Goal: Task Accomplishment & Management: Use online tool/utility

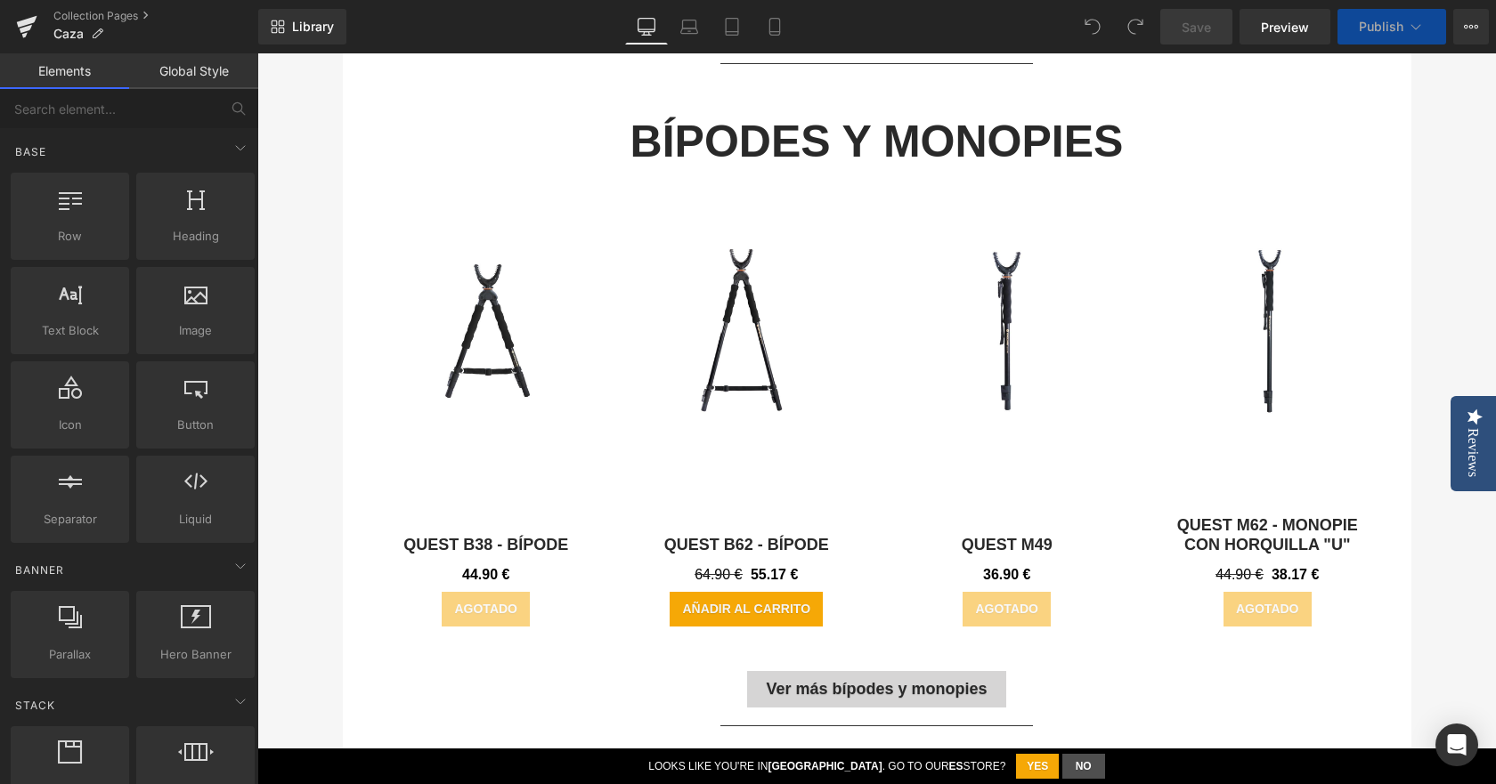
scroll to position [890, 0]
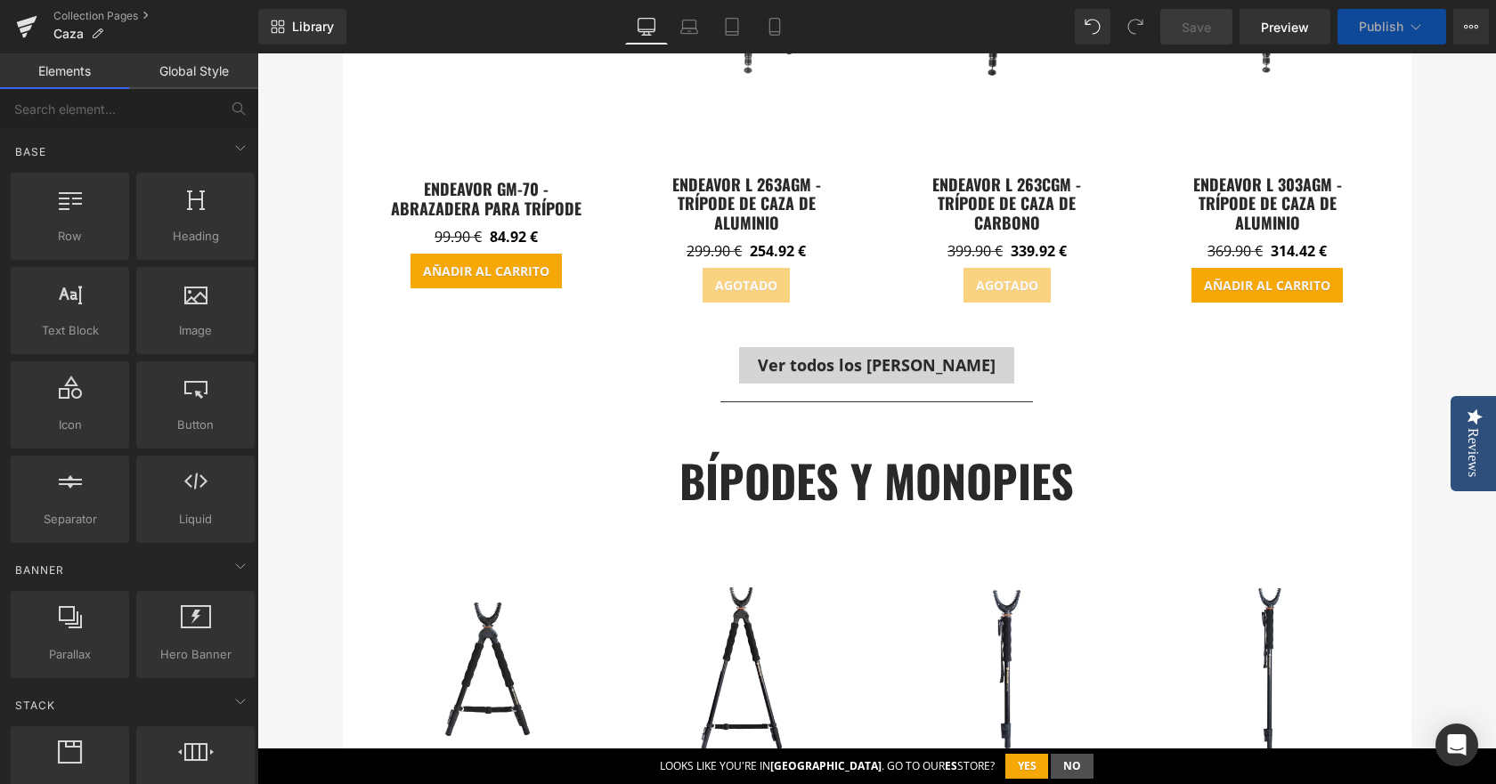
click at [880, 354] on span "Button" at bounding box center [876, 364] width 41 height 21
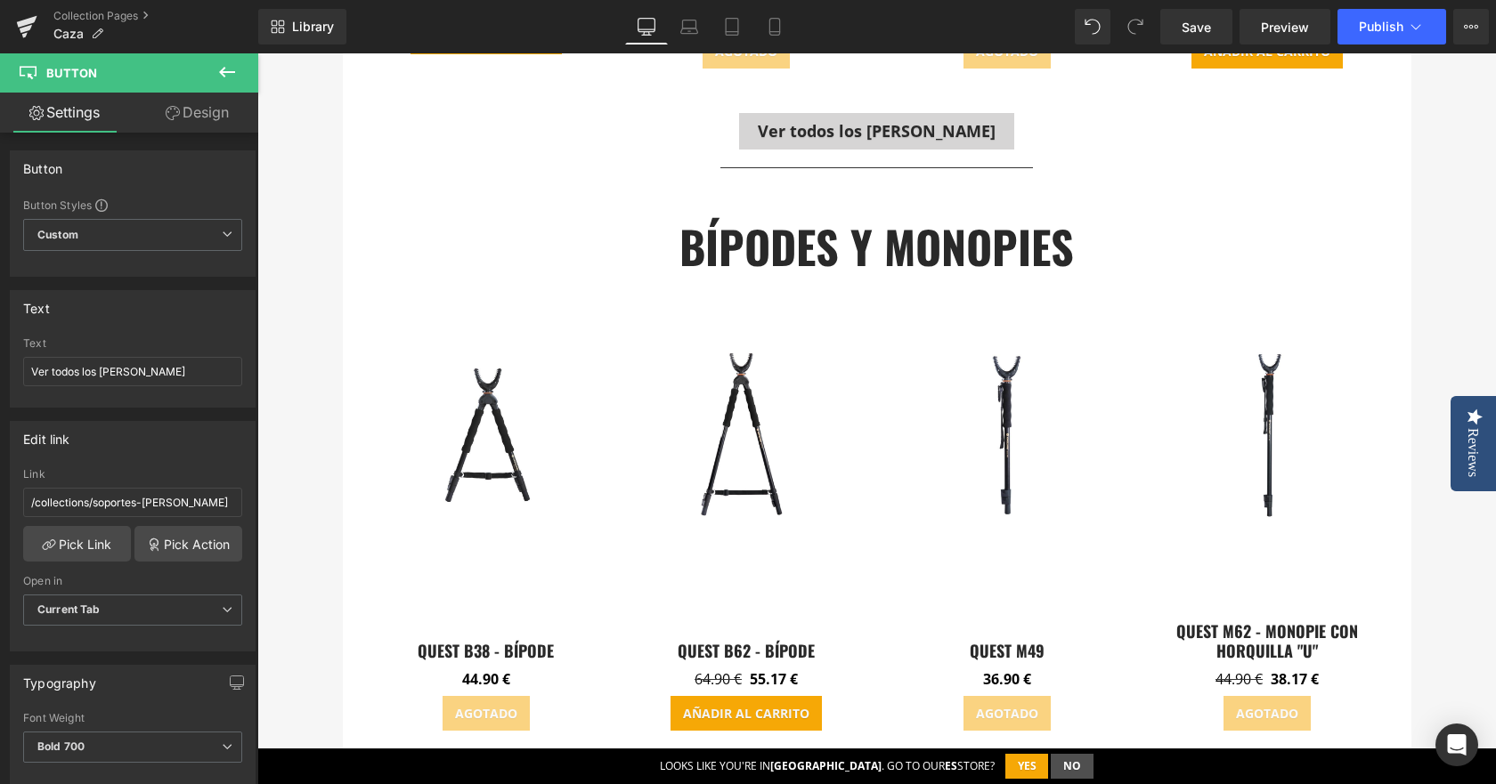
scroll to position [1335, 0]
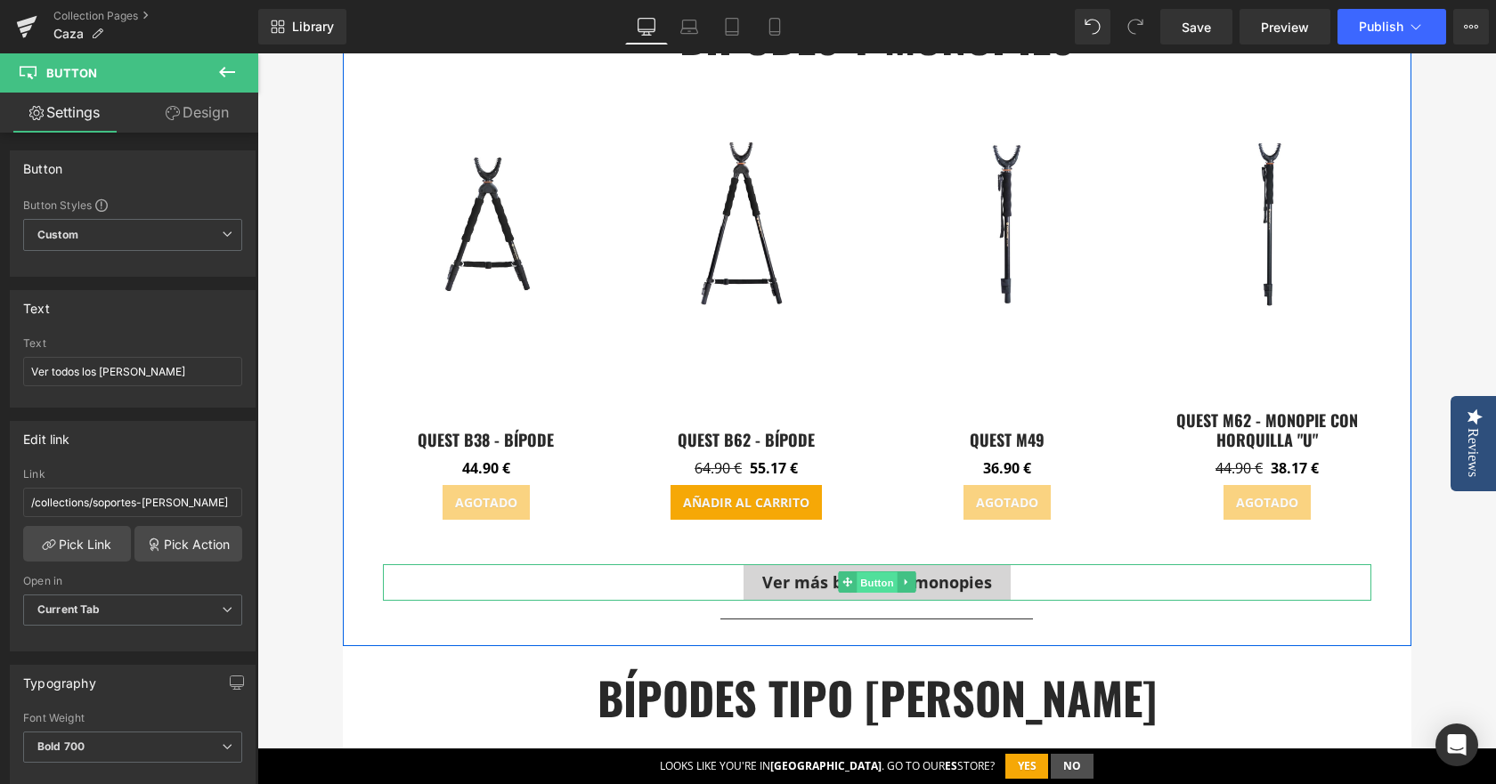
click at [867, 572] on span "Button" at bounding box center [876, 582] width 41 height 21
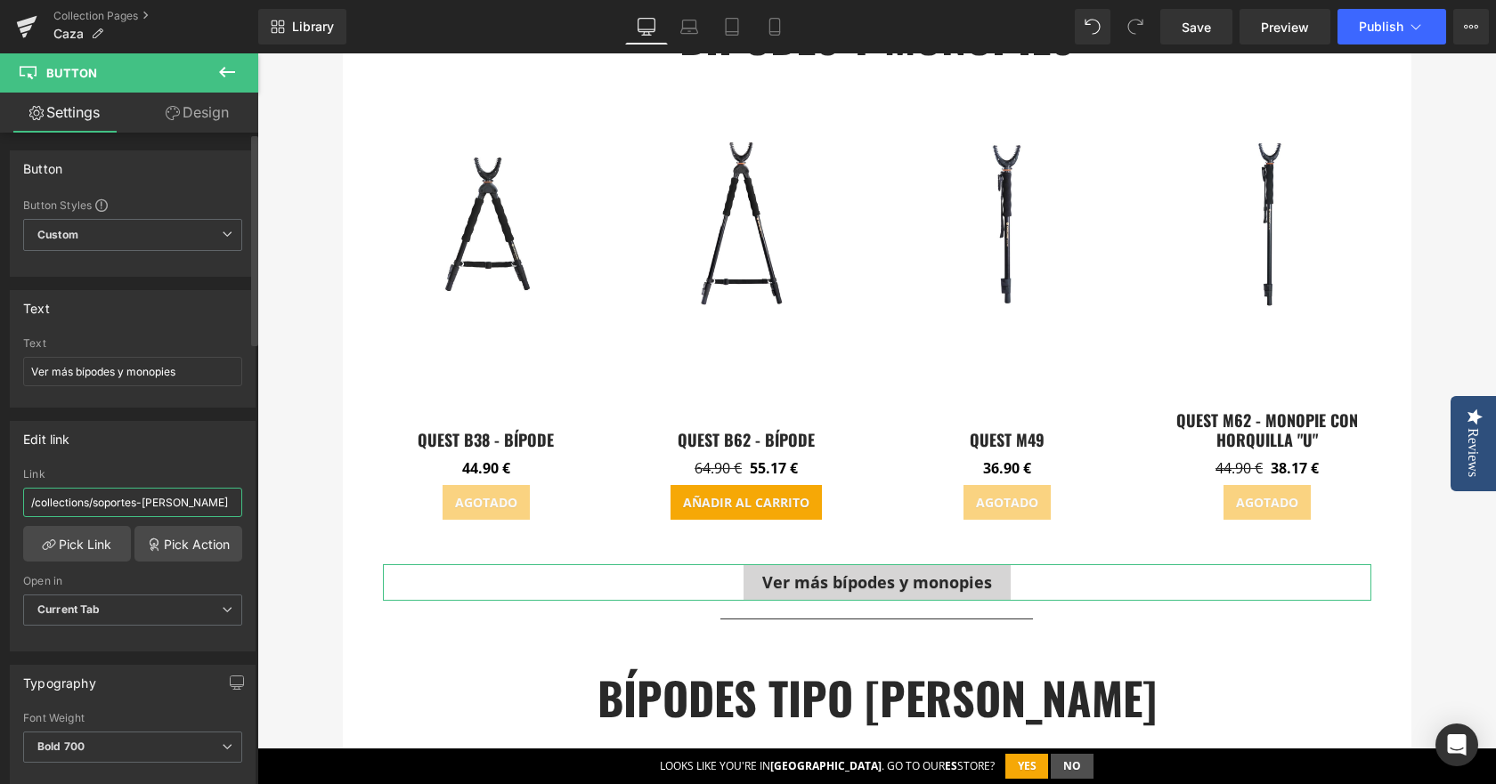
drag, startPoint x: 175, startPoint y: 504, endPoint x: 93, endPoint y: 504, distance: 82.8
click at [93, 504] on input "/collections/soportes-[PERSON_NAME]" at bounding box center [132, 502] width 219 height 29
paste input "bipodes-monopies-caza"
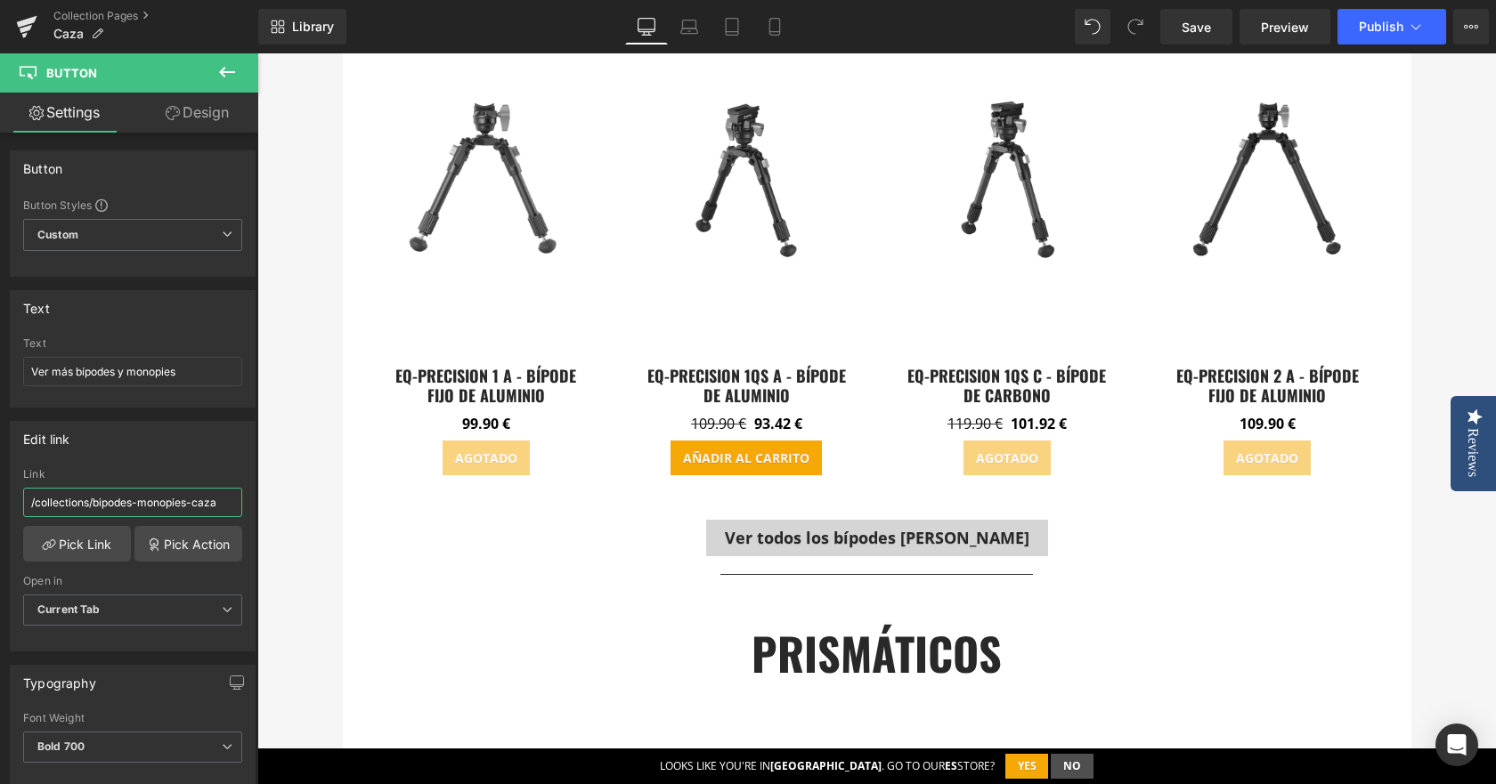
scroll to position [2048, 0]
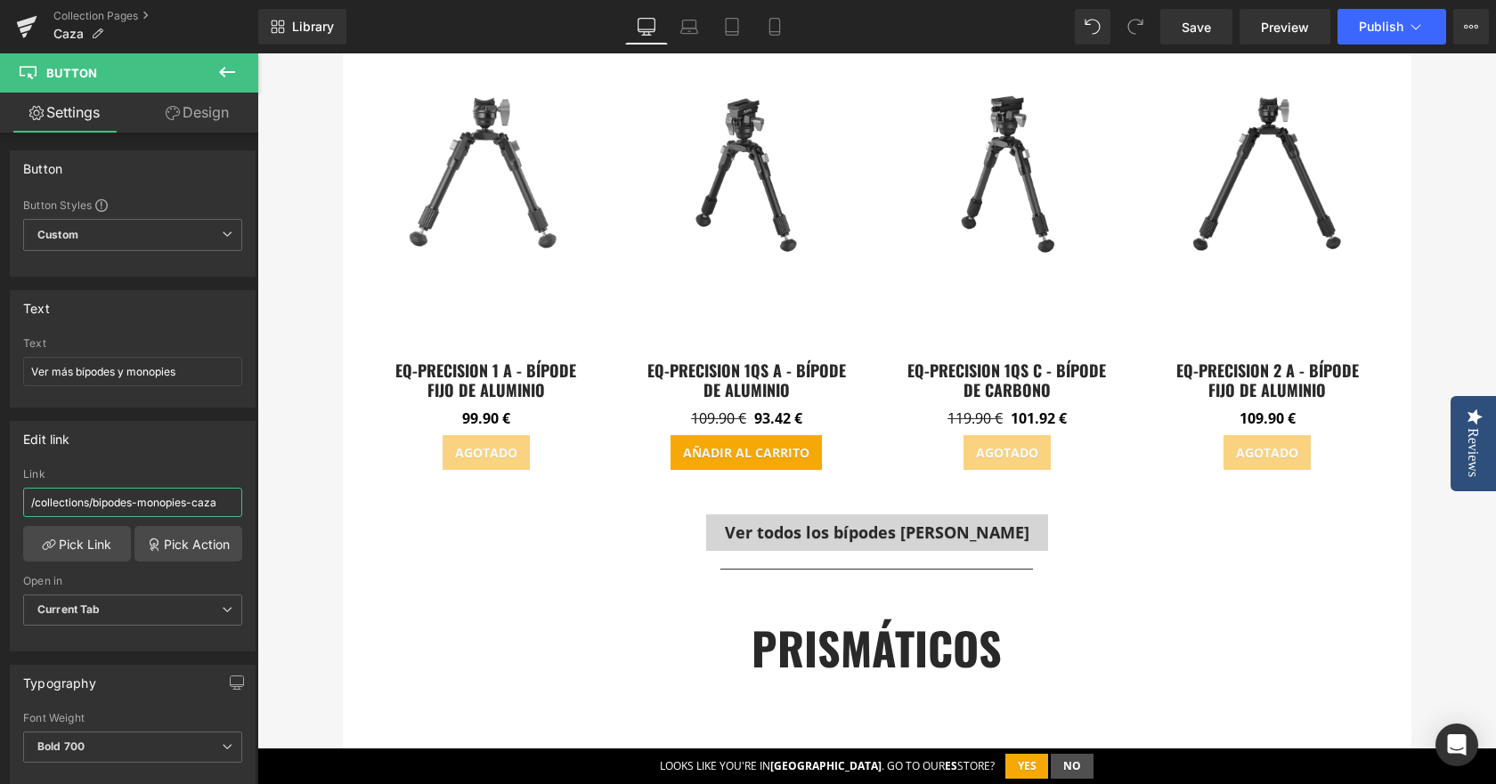
type input "/collections/bipodes-monopies-caza"
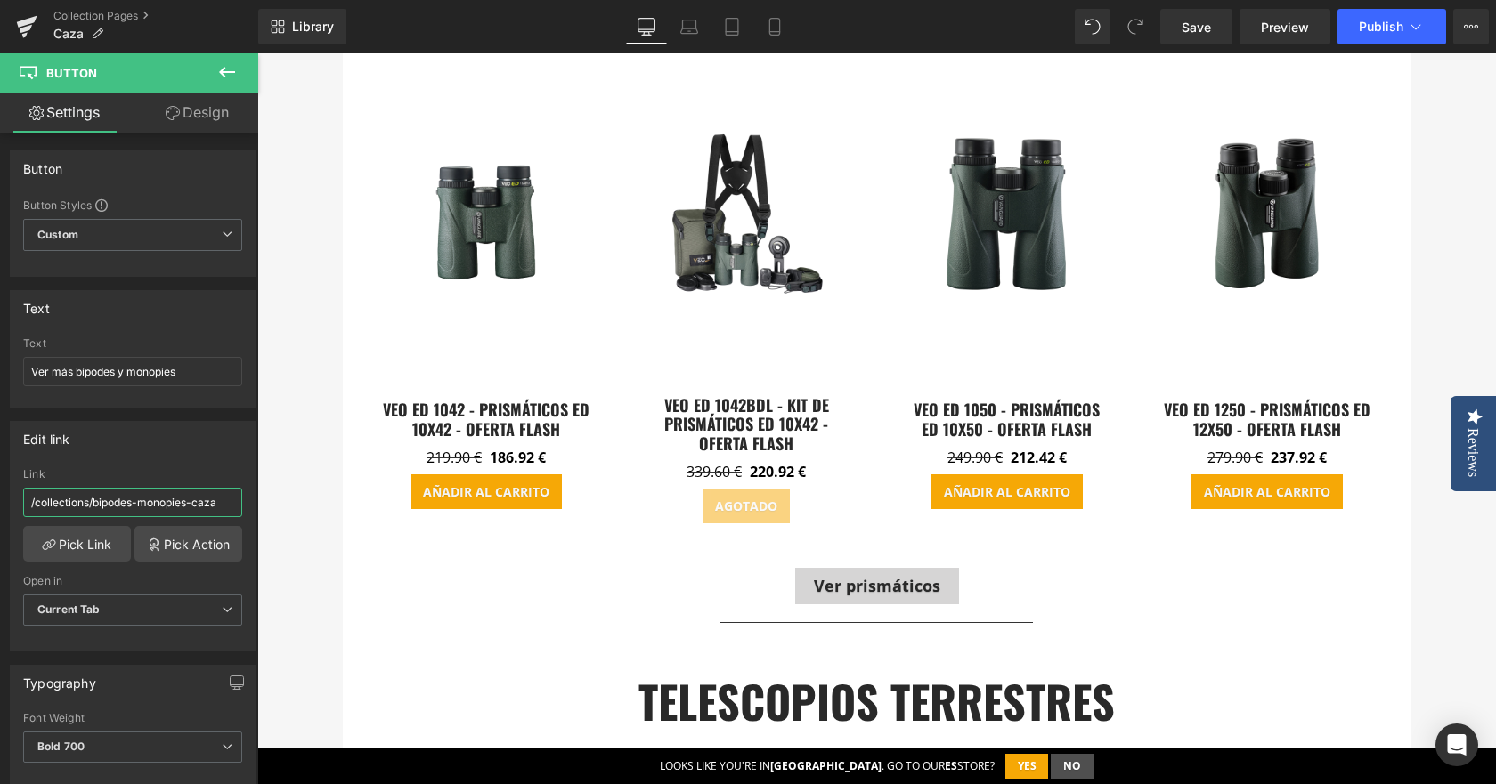
scroll to position [2137, 0]
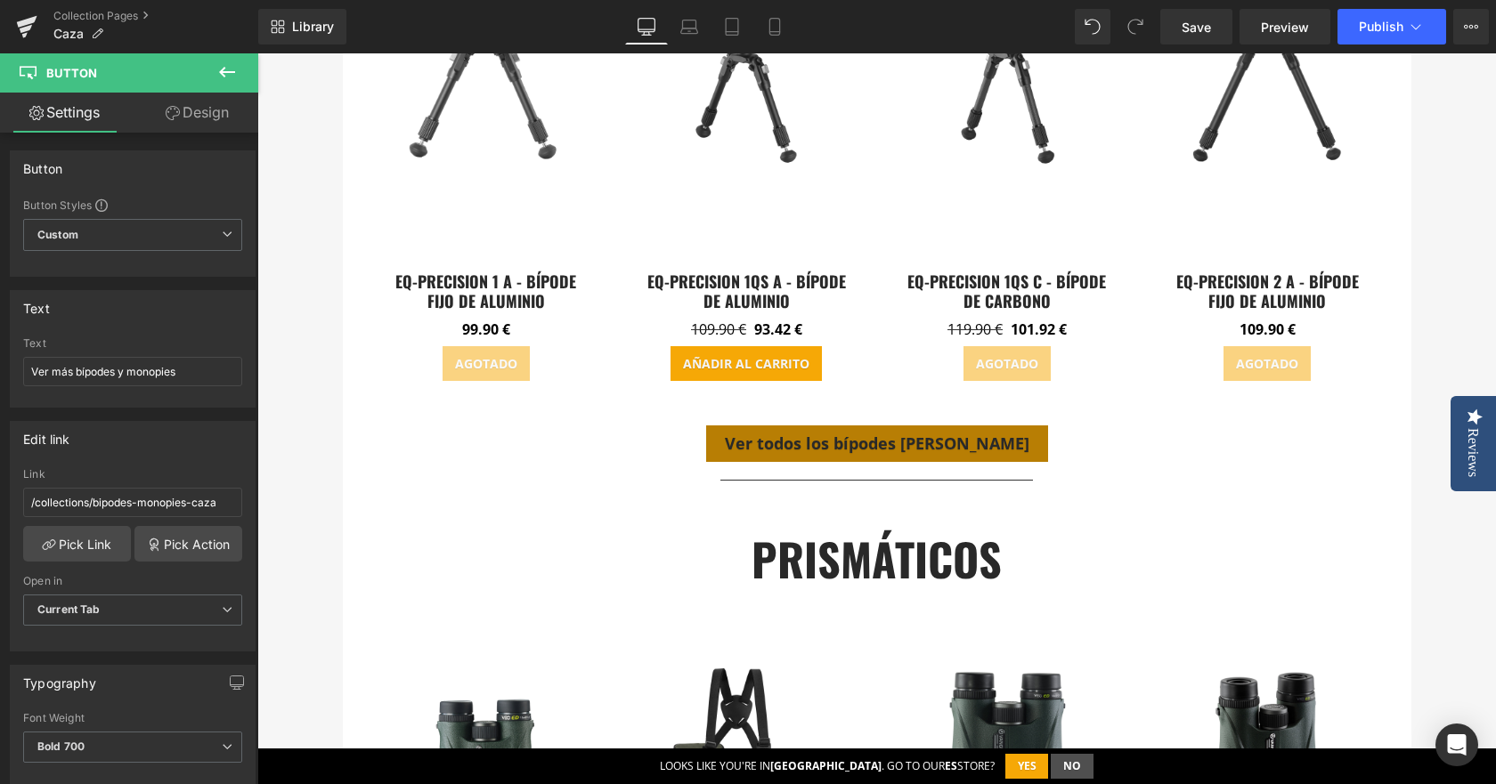
click at [854, 441] on link "Ver todos los bípodes [PERSON_NAME]" at bounding box center [877, 444] width 342 height 36
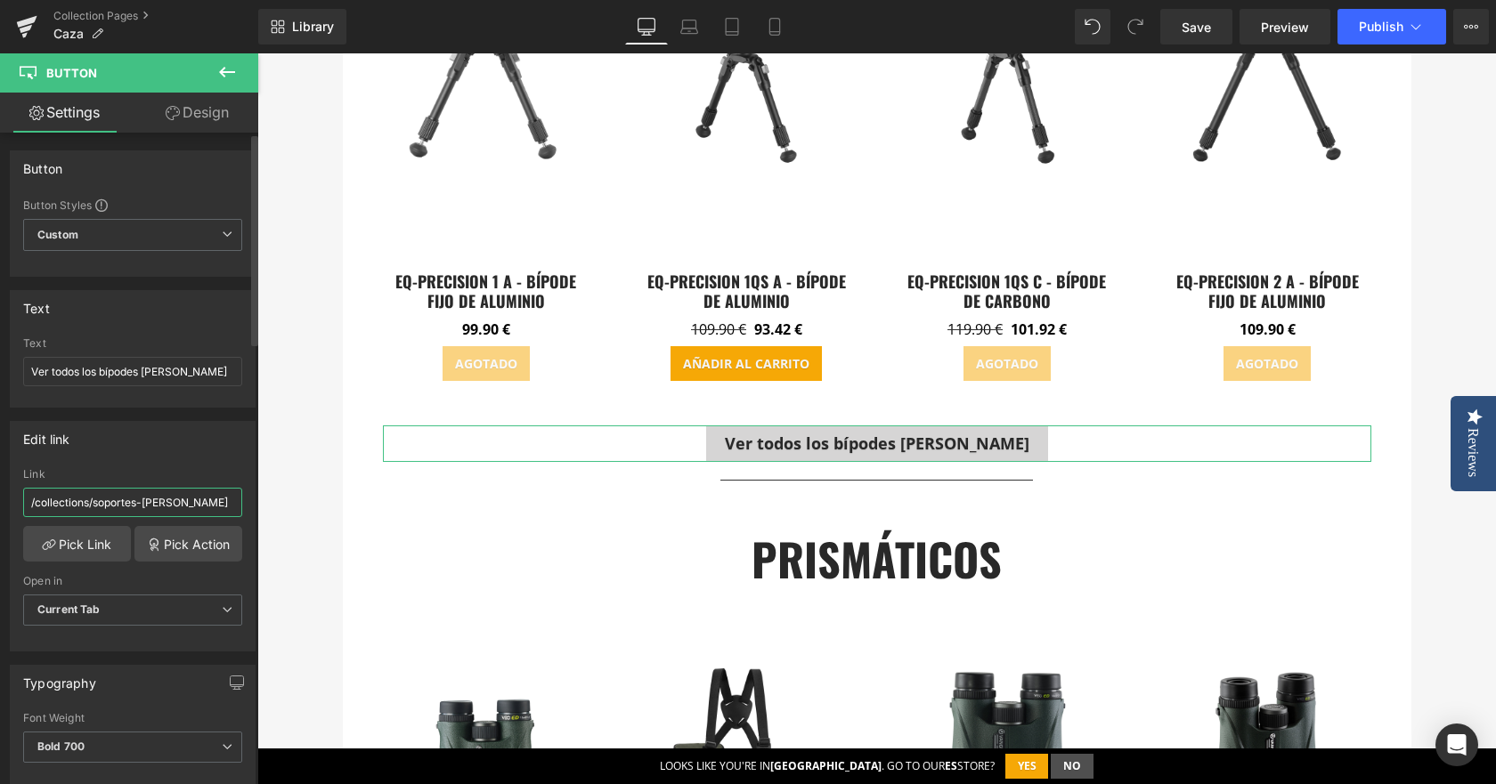
drag, startPoint x: 94, startPoint y: 499, endPoint x: 205, endPoint y: 499, distance: 110.4
click at [205, 499] on input "/collections/soportes-[PERSON_NAME]" at bounding box center [132, 502] width 219 height 29
paste input "bipodes-harri"
type input "/collections/bipodes-[PERSON_NAME]"
click at [1196, 32] on span "Save" at bounding box center [1195, 27] width 29 height 19
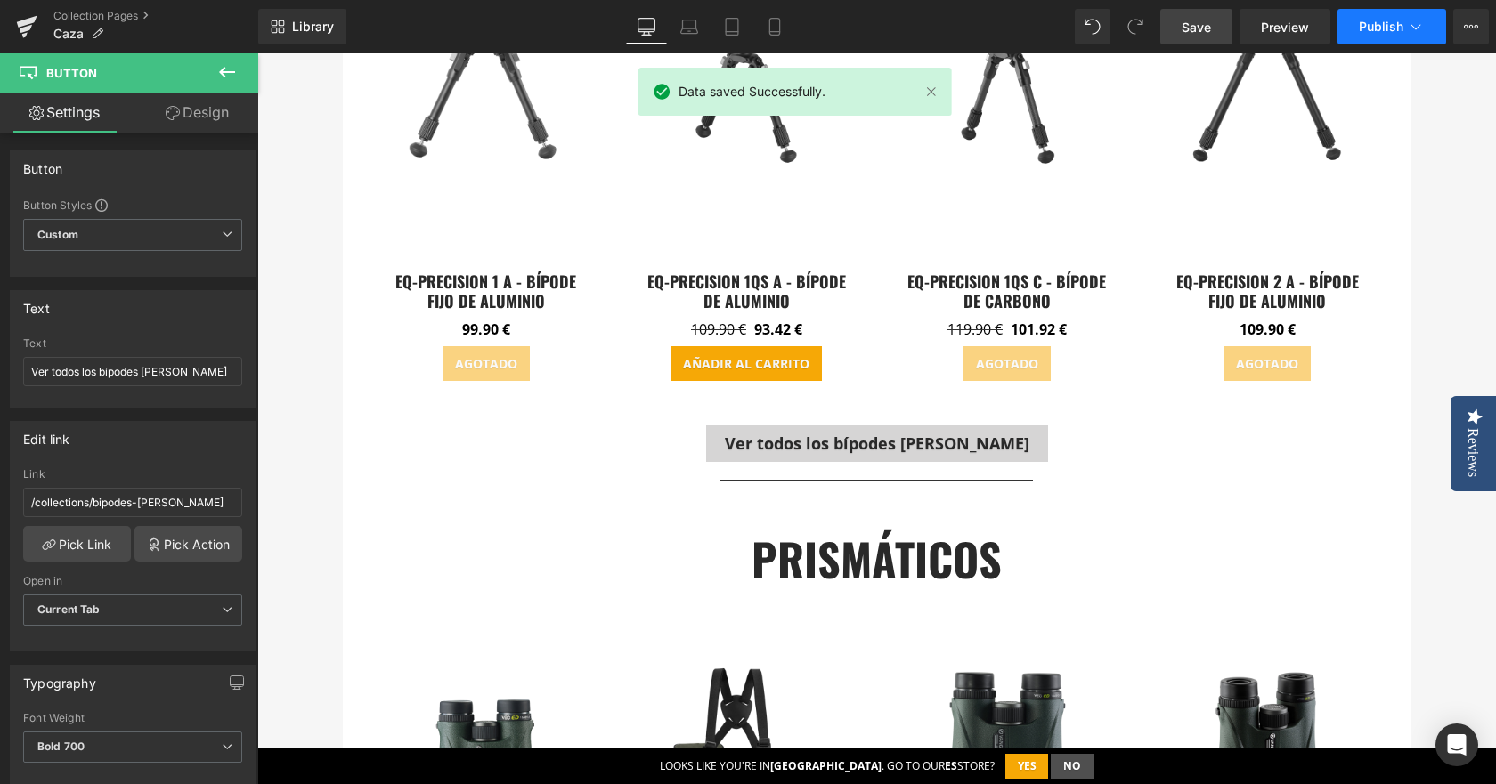
click at [1372, 28] on span "Publish" at bounding box center [1381, 27] width 45 height 14
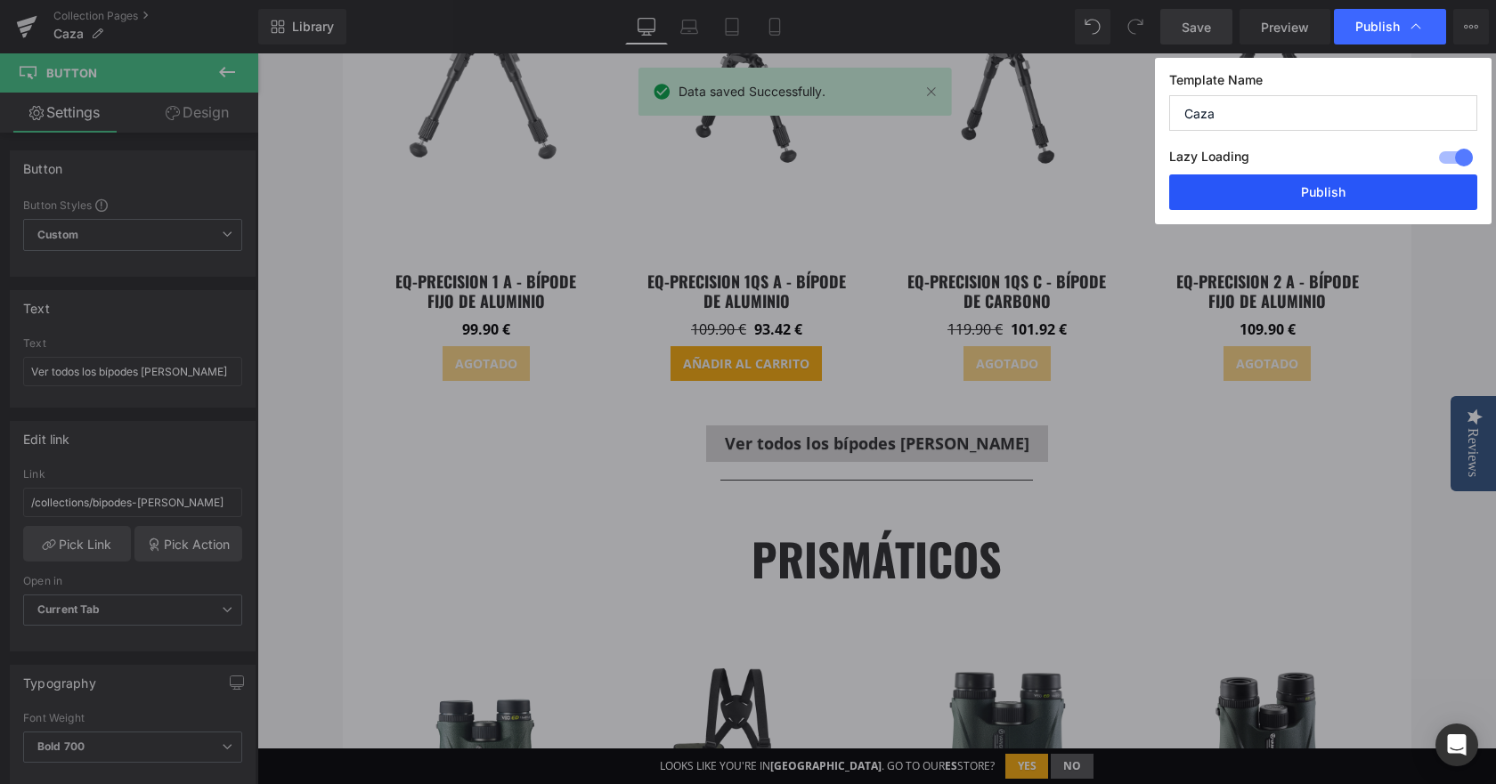
click at [1292, 193] on button "Publish" at bounding box center [1323, 192] width 308 height 36
